Goal: Task Accomplishment & Management: Use online tool/utility

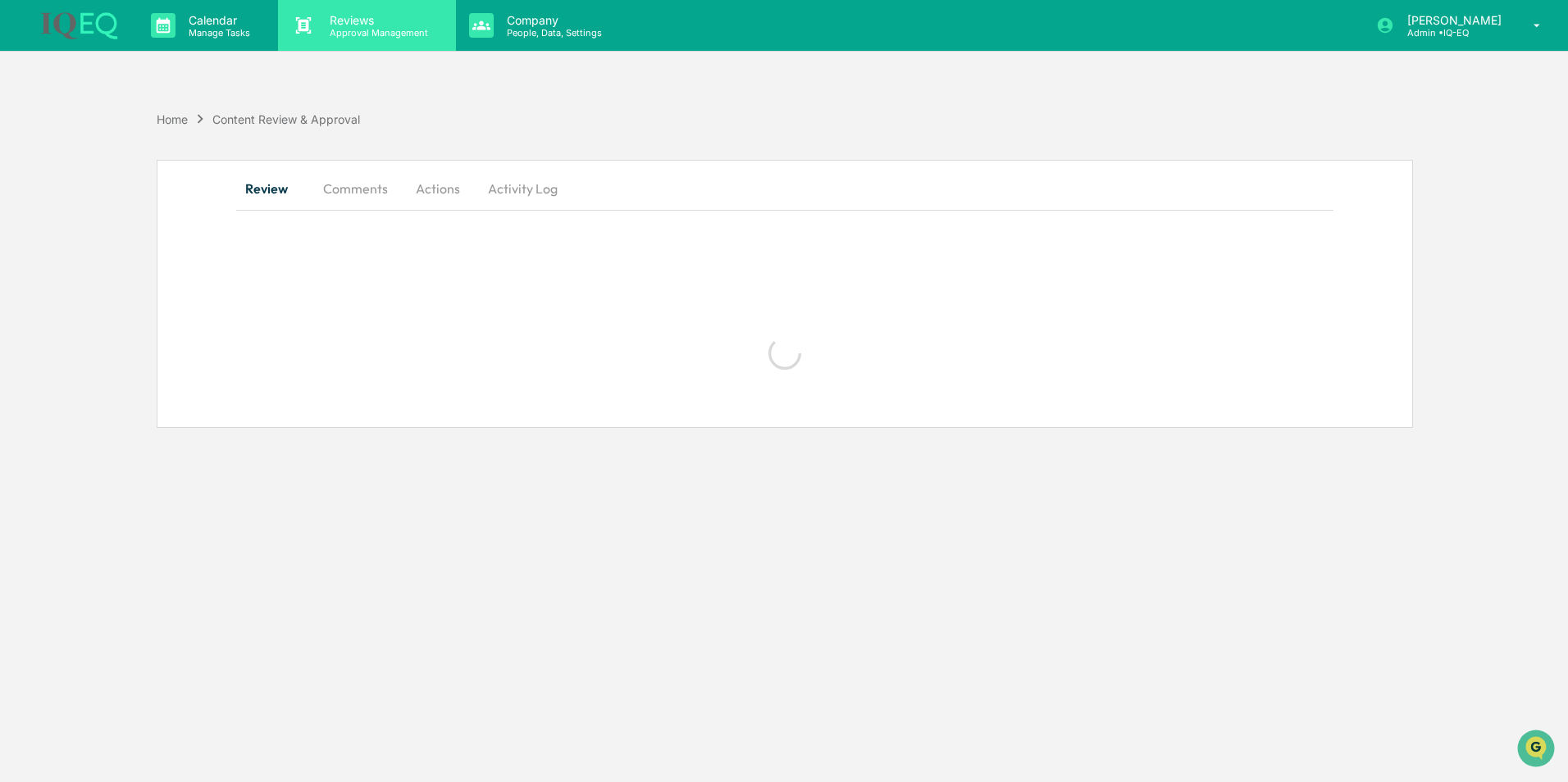
click at [356, 33] on p "Approval Management" at bounding box center [377, 32] width 120 height 11
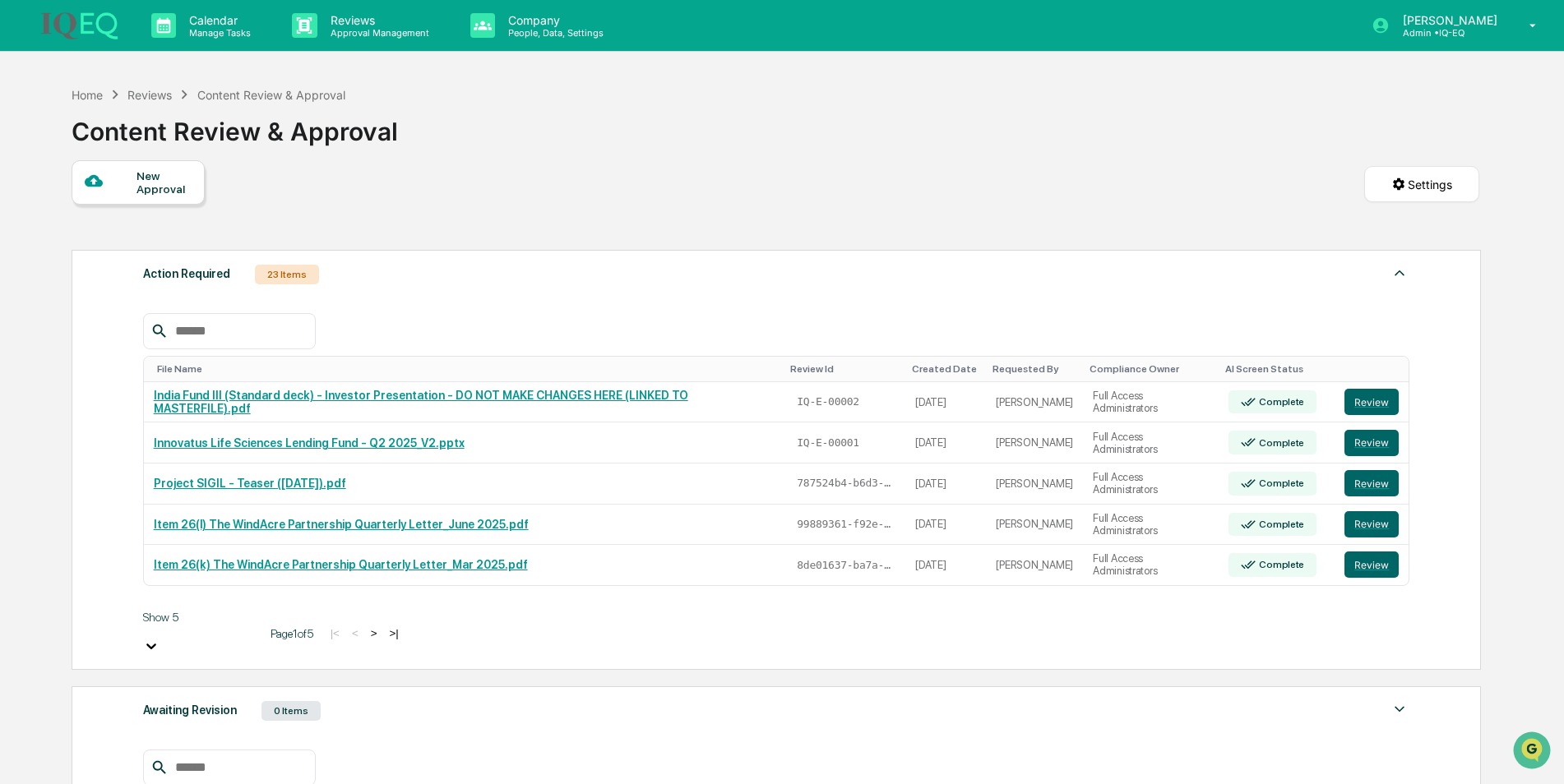
click at [172, 180] on div "New Approval" at bounding box center [163, 182] width 55 height 26
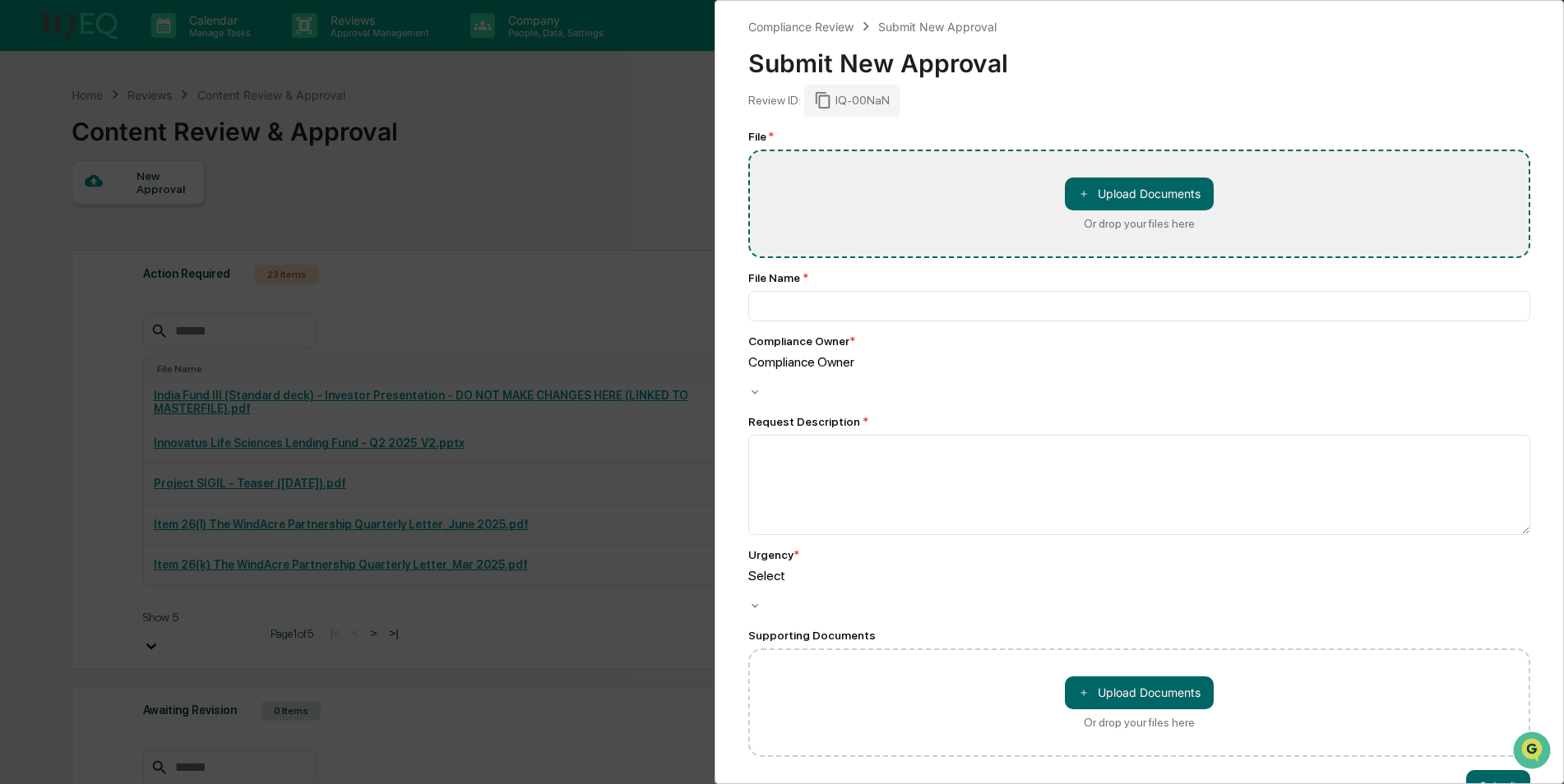
type input "**********"
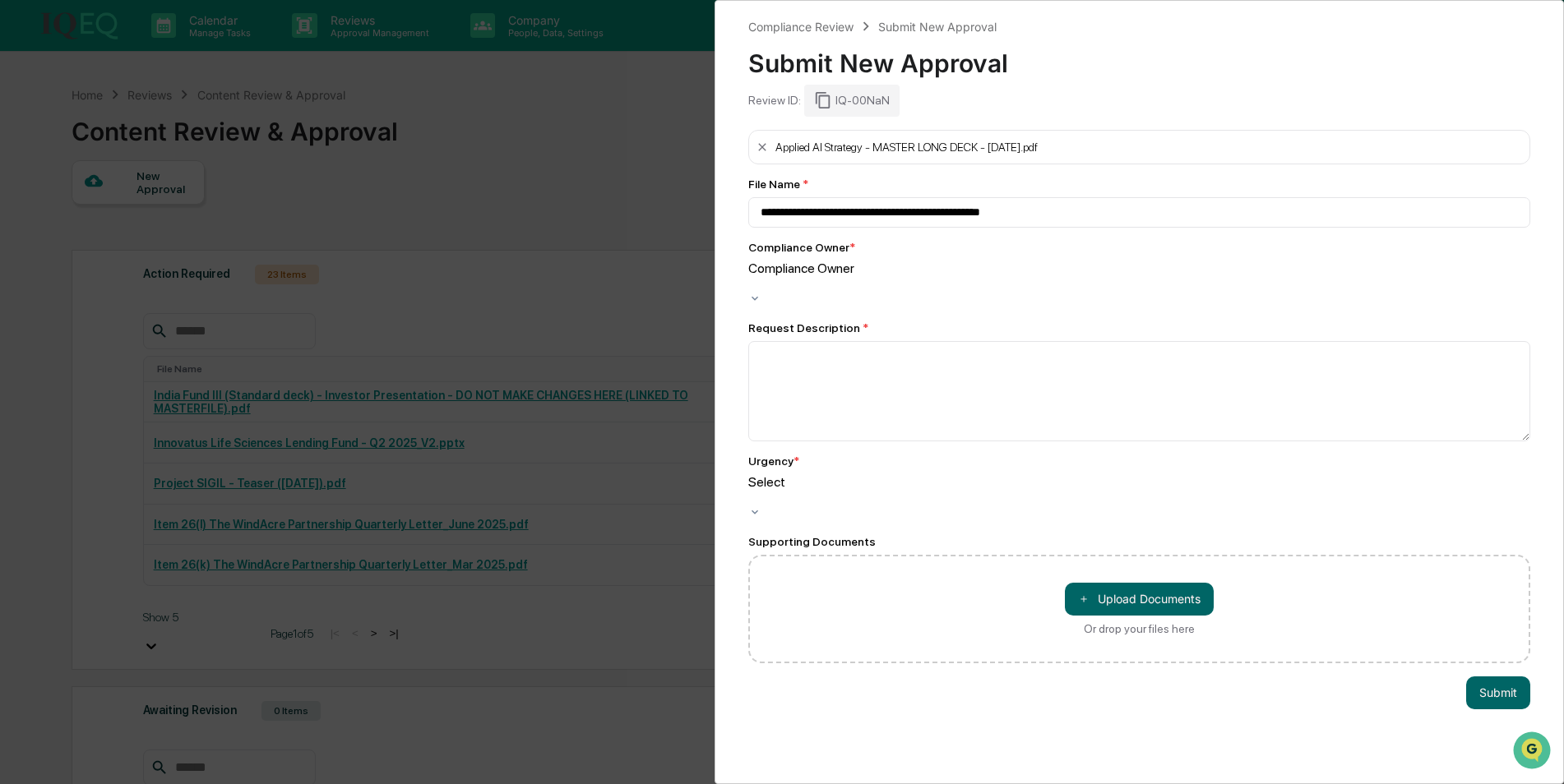
click at [811, 276] on div at bounding box center [1139, 283] width 782 height 16
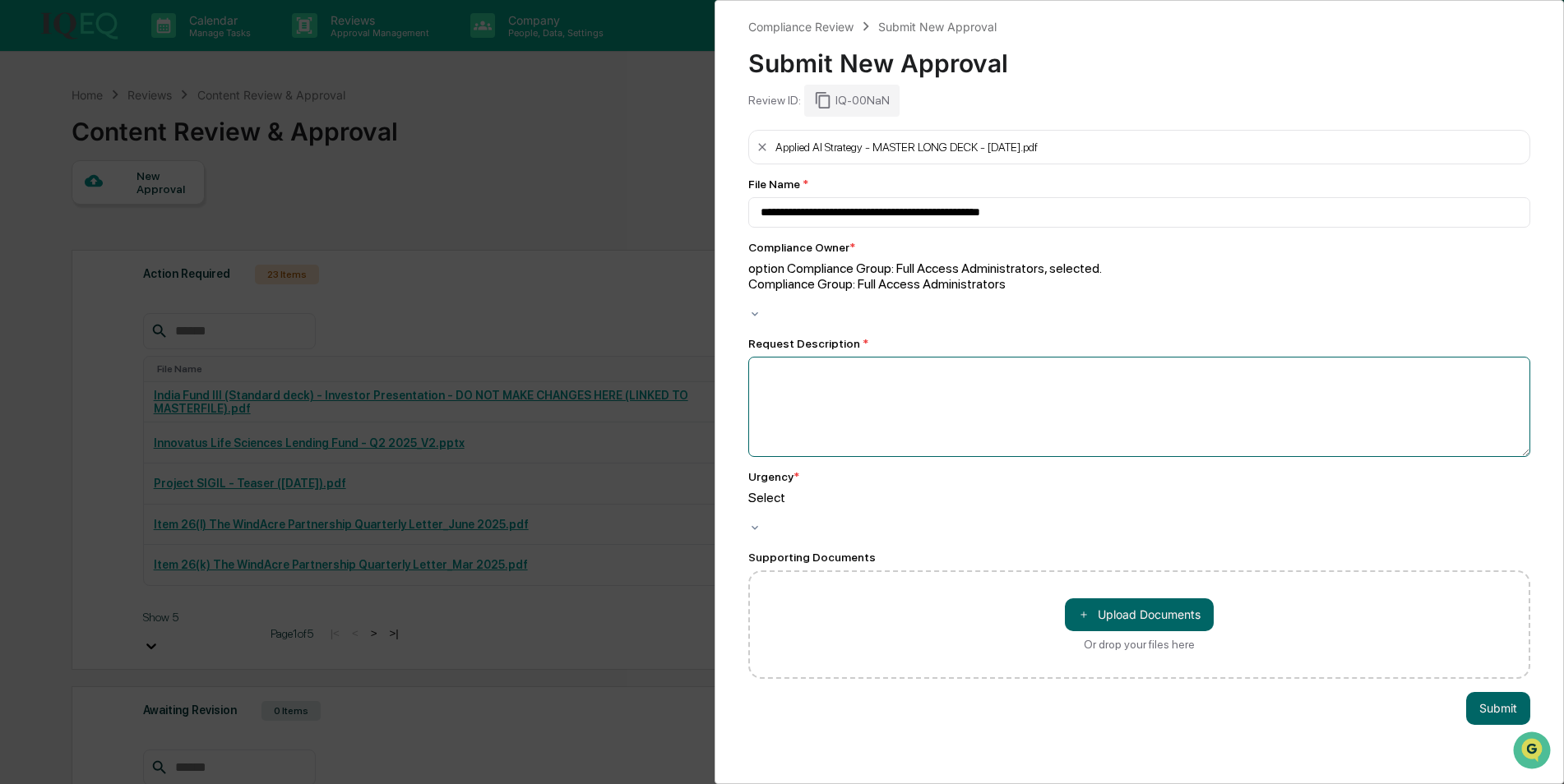
click at [836, 359] on textarea at bounding box center [1139, 406] width 782 height 100
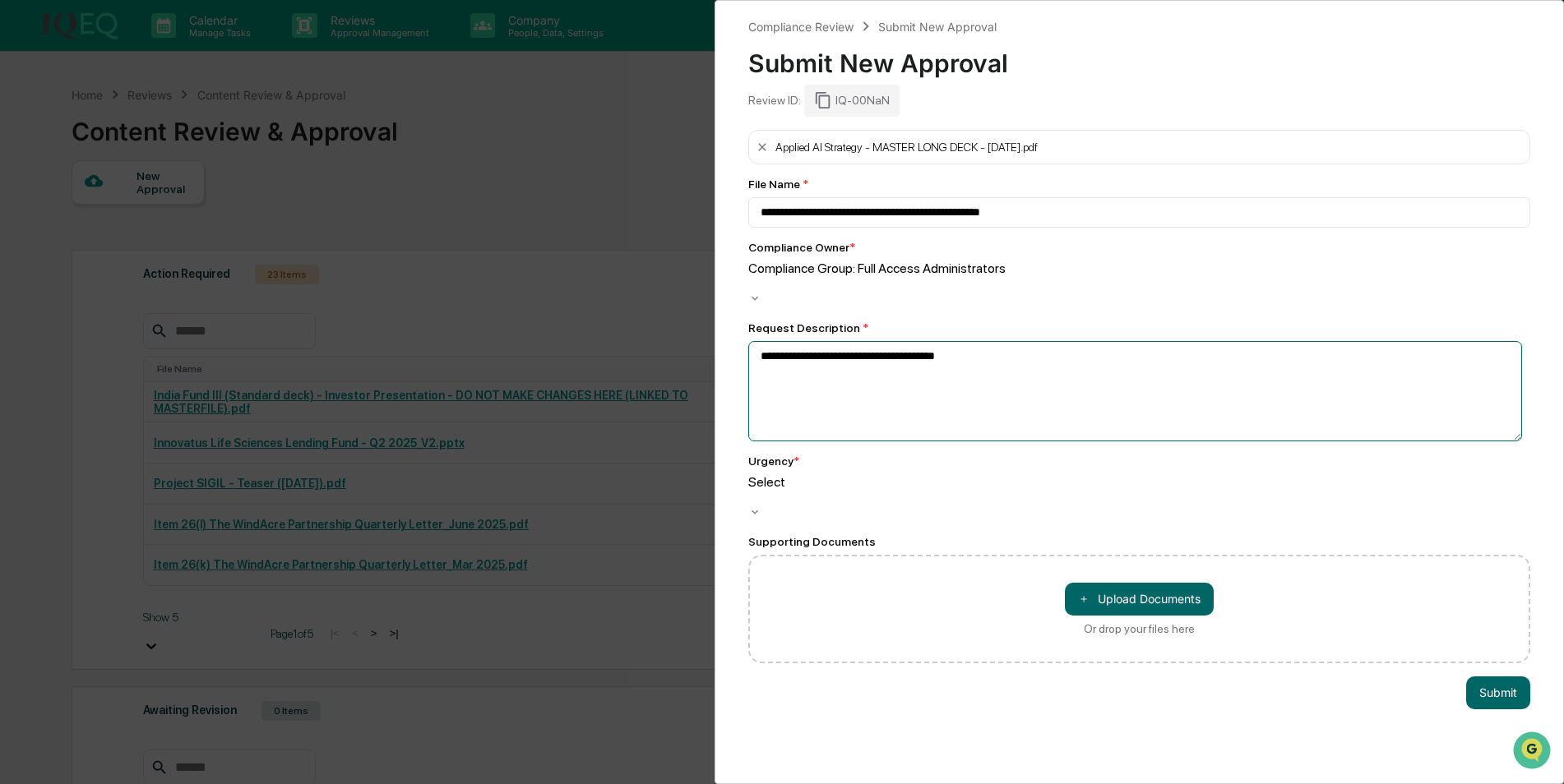
type textarea "**********"
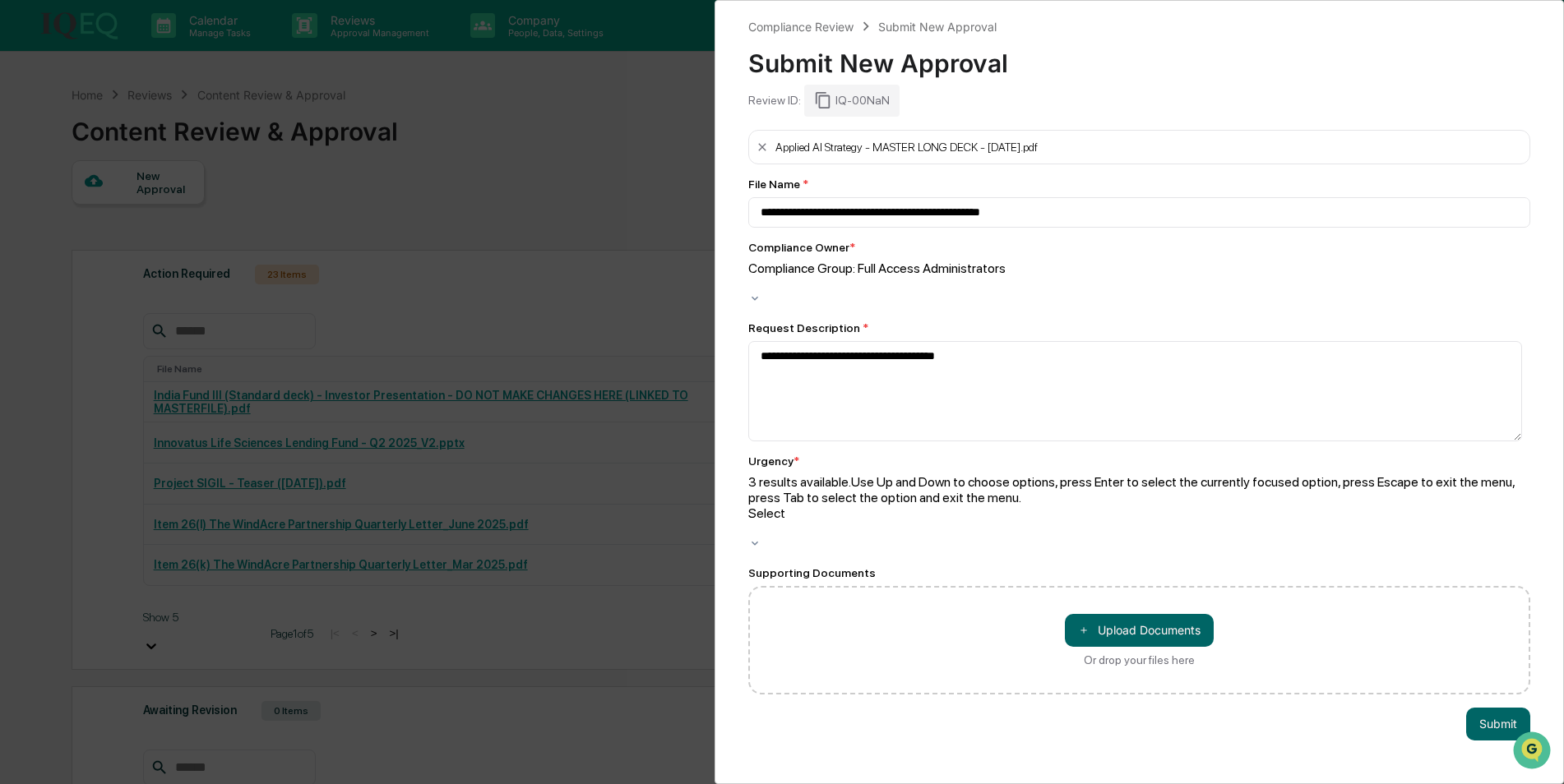
click at [1045, 521] on div at bounding box center [1139, 529] width 782 height 16
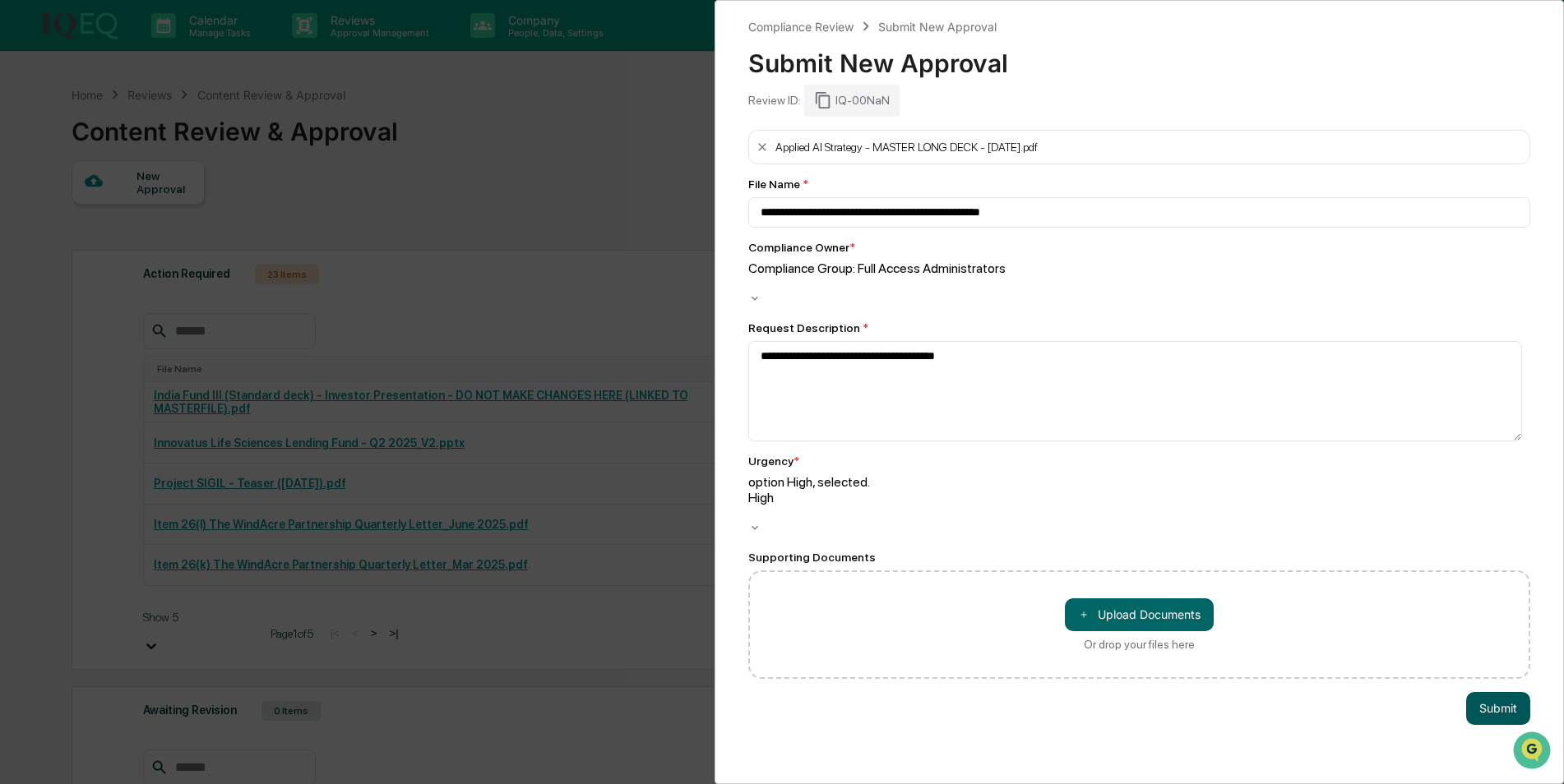
click at [1479, 692] on button "Submit" at bounding box center [1497, 709] width 64 height 33
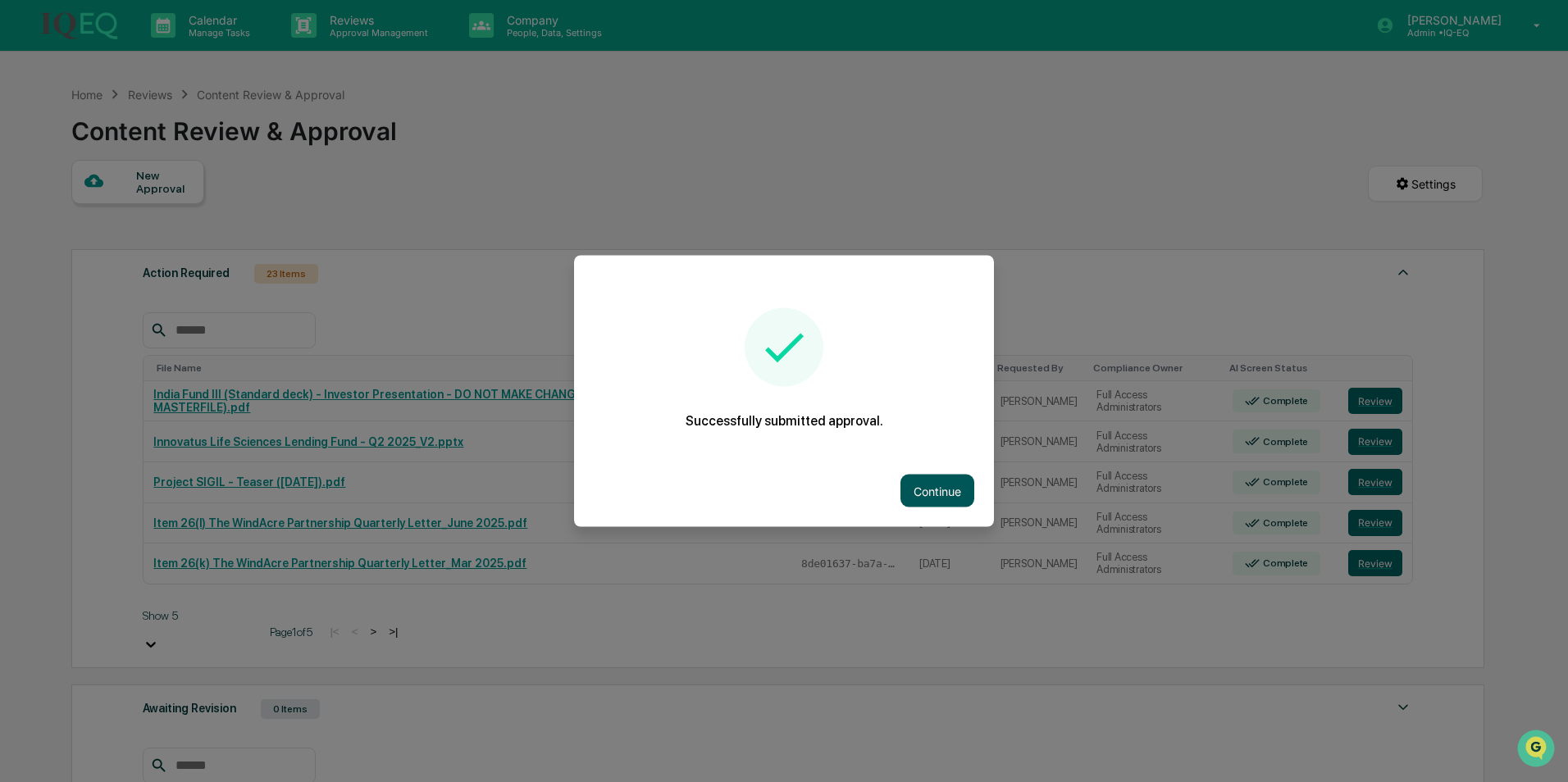
click at [933, 492] on button "Continue" at bounding box center [937, 491] width 74 height 33
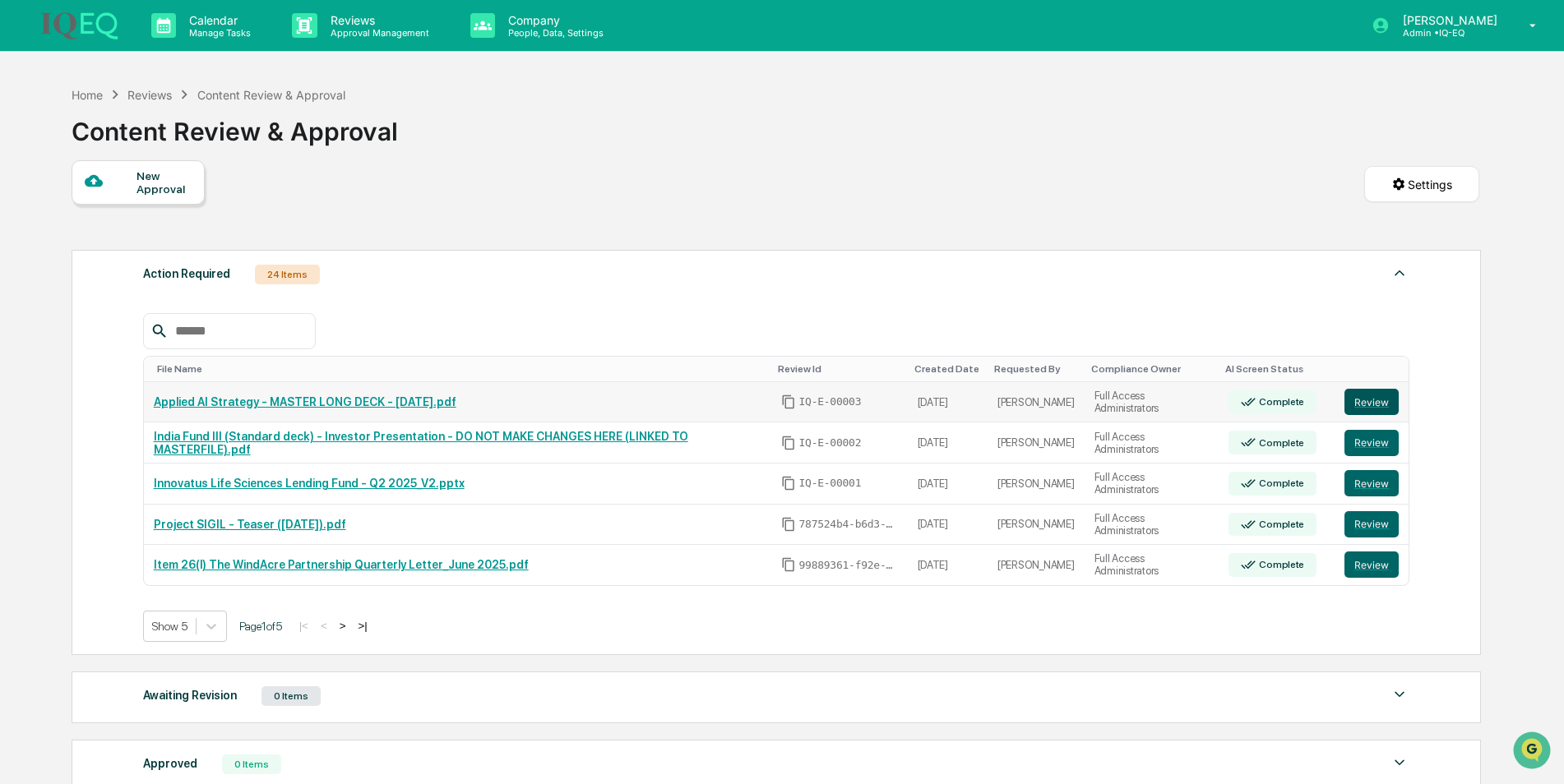
click at [1369, 397] on button "Review" at bounding box center [1371, 402] width 55 height 26
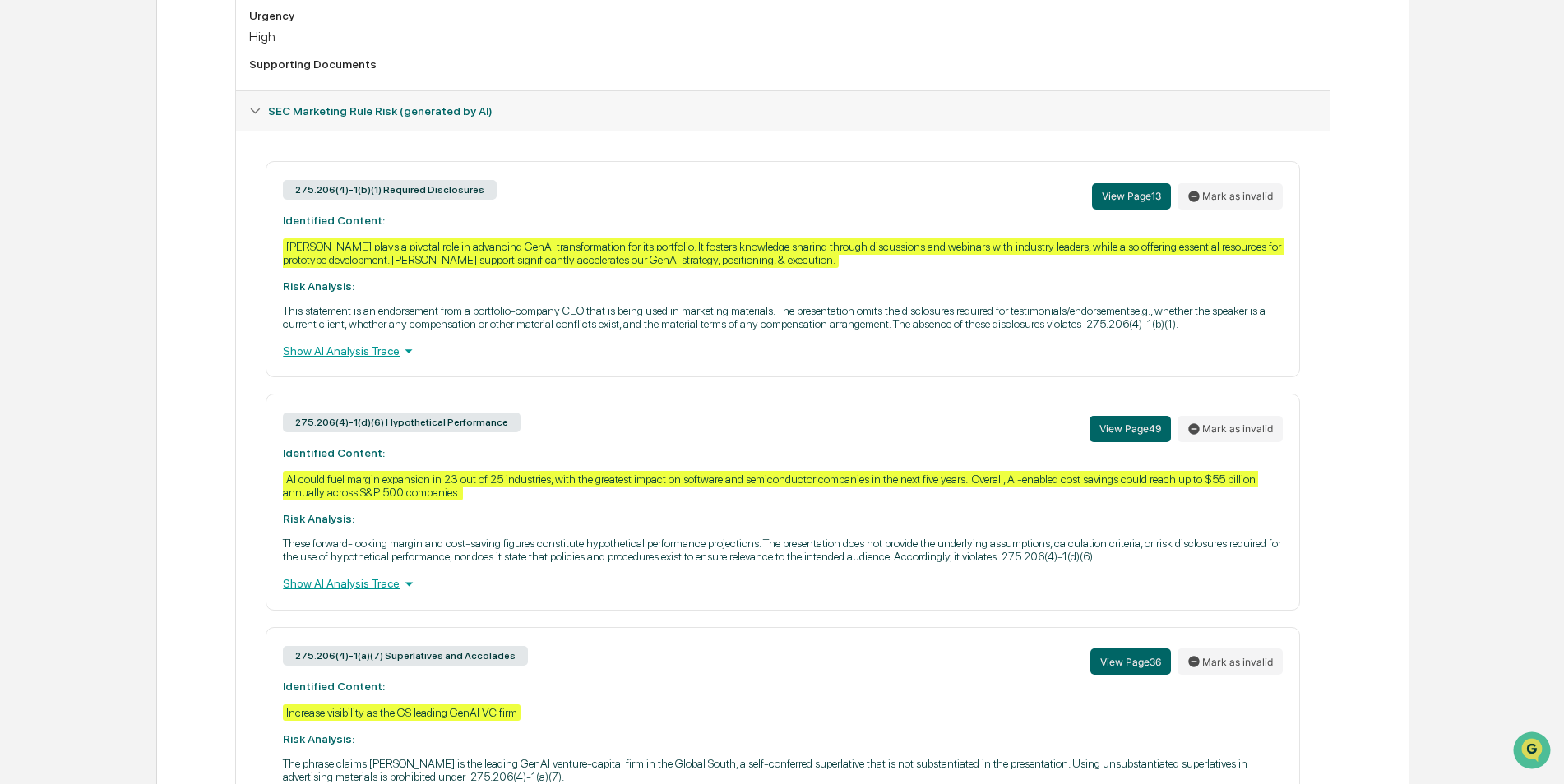
scroll to position [605, 0]
click at [1124, 428] on button "View Page 49" at bounding box center [1131, 428] width 81 height 26
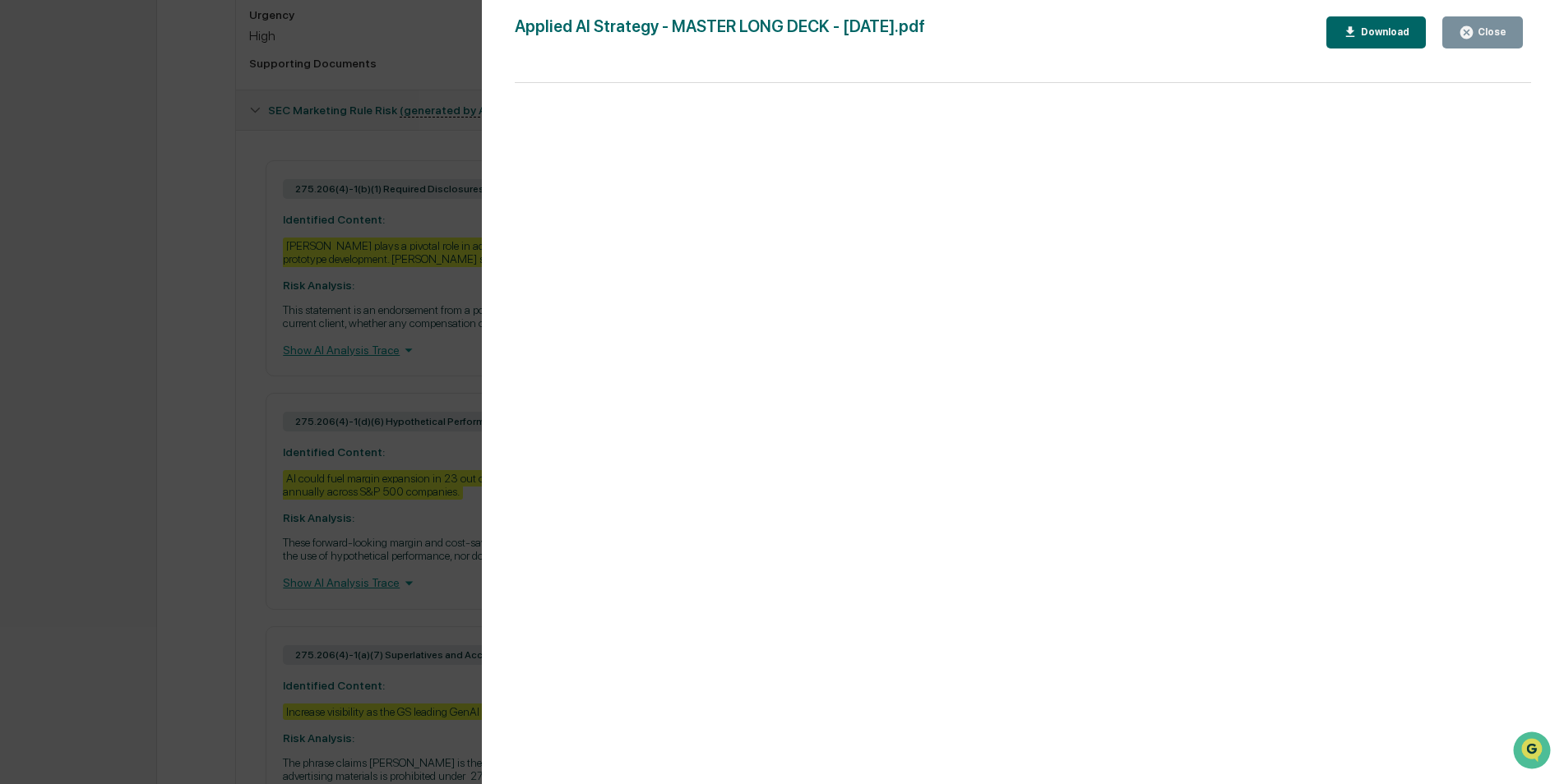
drag, startPoint x: 372, startPoint y: 271, endPoint x: 336, endPoint y: 186, distance: 92.3
click at [336, 186] on div "Version History [DATE] 06:59 PM [PERSON_NAME] Applied AI Strategy - MASTER LONG…" at bounding box center [782, 392] width 1564 height 784
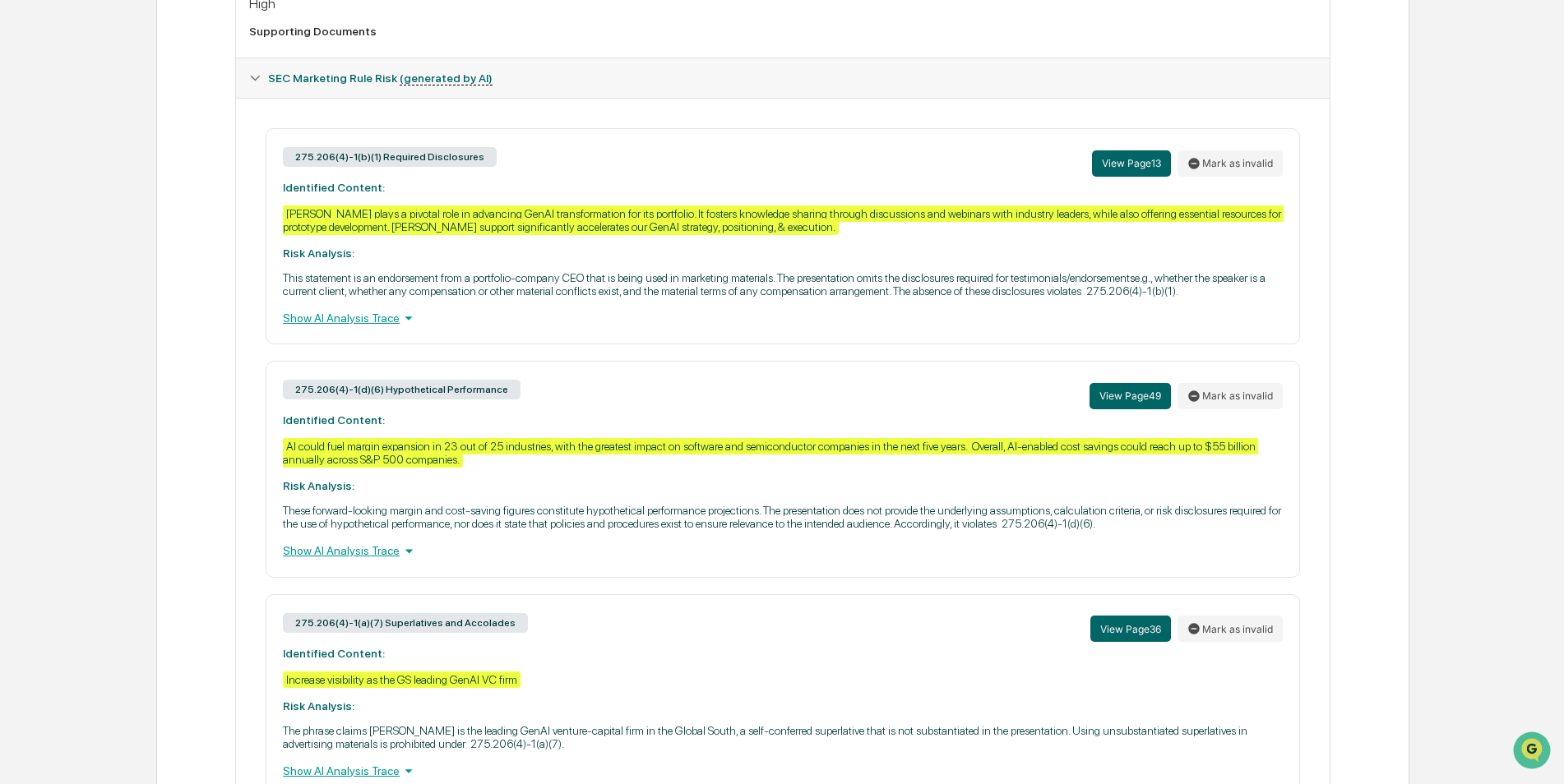
scroll to position [639, 0]
